Goal: Task Accomplishment & Management: Use online tool/utility

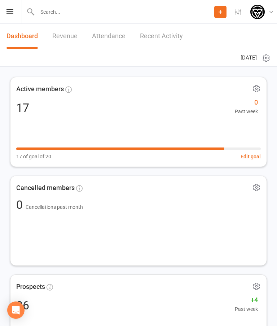
click at [10, 12] on icon at bounding box center [9, 11] width 7 height 5
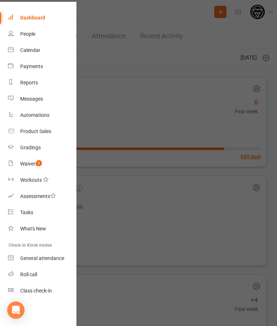
scroll to position [21, 1]
click at [41, 288] on div "Class check-in" at bounding box center [36, 290] width 32 height 6
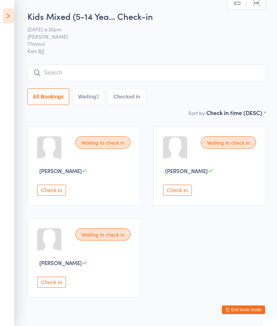
click at [238, 70] on input "search" at bounding box center [146, 72] width 238 height 17
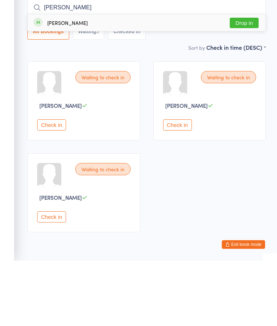
type input "Zoe"
click at [246, 83] on button "Drop in" at bounding box center [243, 88] width 29 height 10
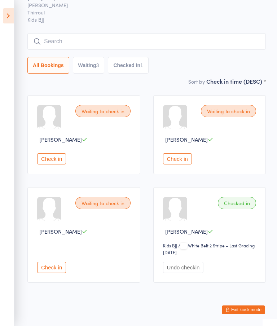
click at [178, 46] on input "search" at bounding box center [146, 41] width 238 height 17
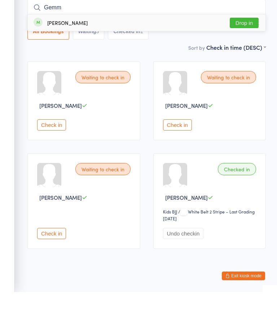
type input "Gemm"
click at [246, 51] on button "Drop in" at bounding box center [243, 56] width 29 height 10
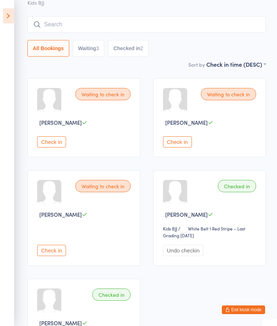
click at [166, 20] on input "search" at bounding box center [146, 24] width 238 height 17
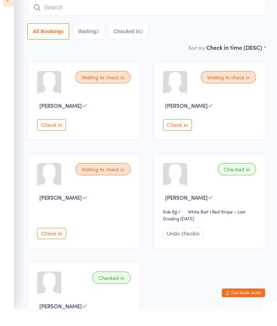
click at [180, 136] on button "Check in" at bounding box center [177, 141] width 29 height 11
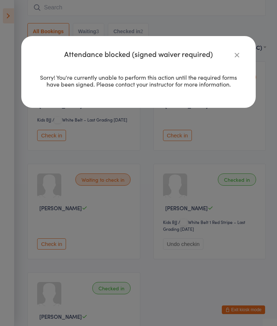
click at [232, 53] on button "button" at bounding box center [236, 54] width 9 height 9
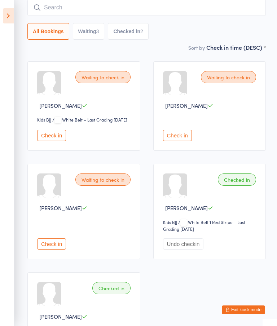
click at [55, 249] on button "Check in" at bounding box center [51, 243] width 29 height 11
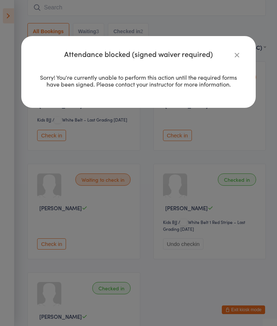
click at [106, 245] on div "Attendance blocked (signed waiver required) Sorry! You're currently unable to p…" at bounding box center [138, 163] width 277 height 326
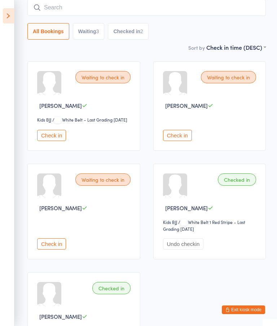
click at [79, 8] on input "search" at bounding box center [146, 7] width 238 height 17
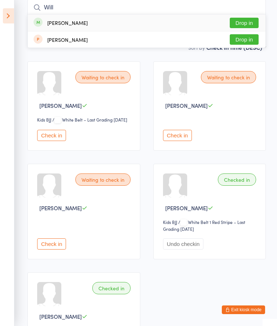
type input "Will"
click at [246, 21] on button "Drop in" at bounding box center [243, 23] width 29 height 10
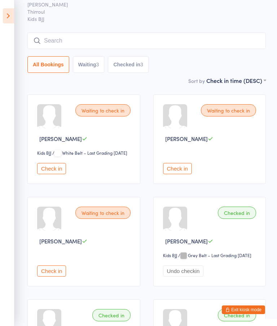
scroll to position [0, 0]
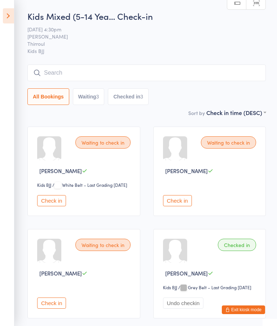
click at [61, 72] on input "search" at bounding box center [146, 72] width 238 height 17
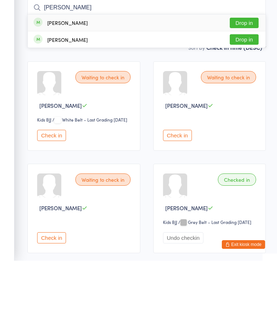
type input "Audre"
click at [241, 83] on button "Drop in" at bounding box center [243, 88] width 29 height 10
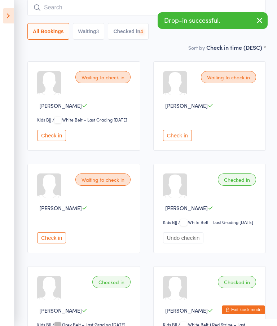
click at [59, 5] on input "search" at bounding box center [146, 7] width 238 height 17
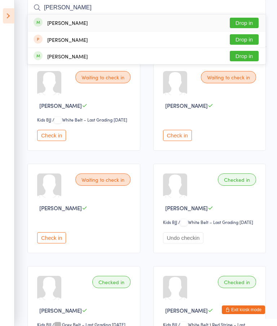
type input "Andrew"
click at [243, 23] on button "Drop in" at bounding box center [243, 23] width 29 height 10
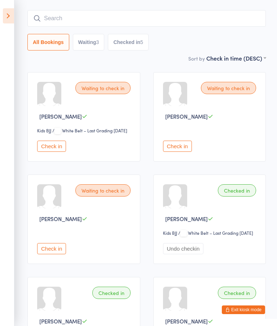
scroll to position [40, 0]
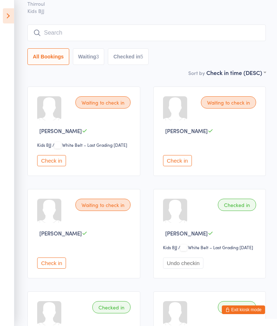
click at [118, 37] on input "search" at bounding box center [146, 32] width 238 height 17
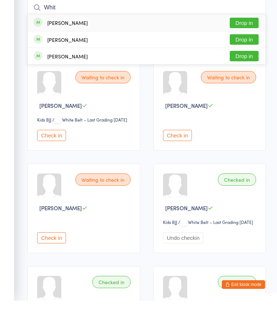
type input "Whit"
click at [248, 43] on button "Drop in" at bounding box center [243, 48] width 29 height 10
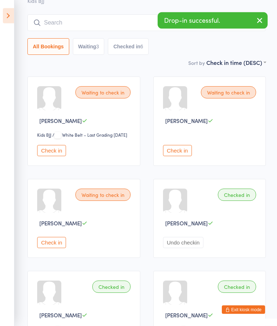
scroll to position [48, 0]
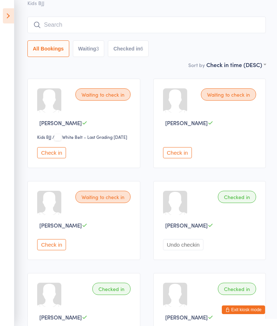
click at [102, 28] on input "search" at bounding box center [146, 25] width 238 height 17
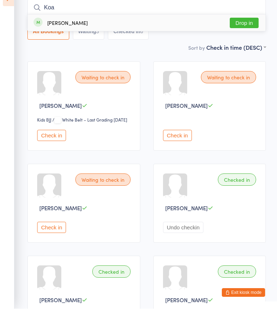
type input "Koa"
click at [243, 35] on button "Drop in" at bounding box center [243, 40] width 29 height 10
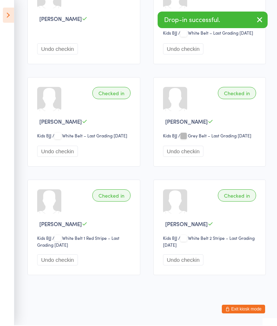
scroll to position [367, 0]
